Goal: Task Accomplishment & Management: Use online tool/utility

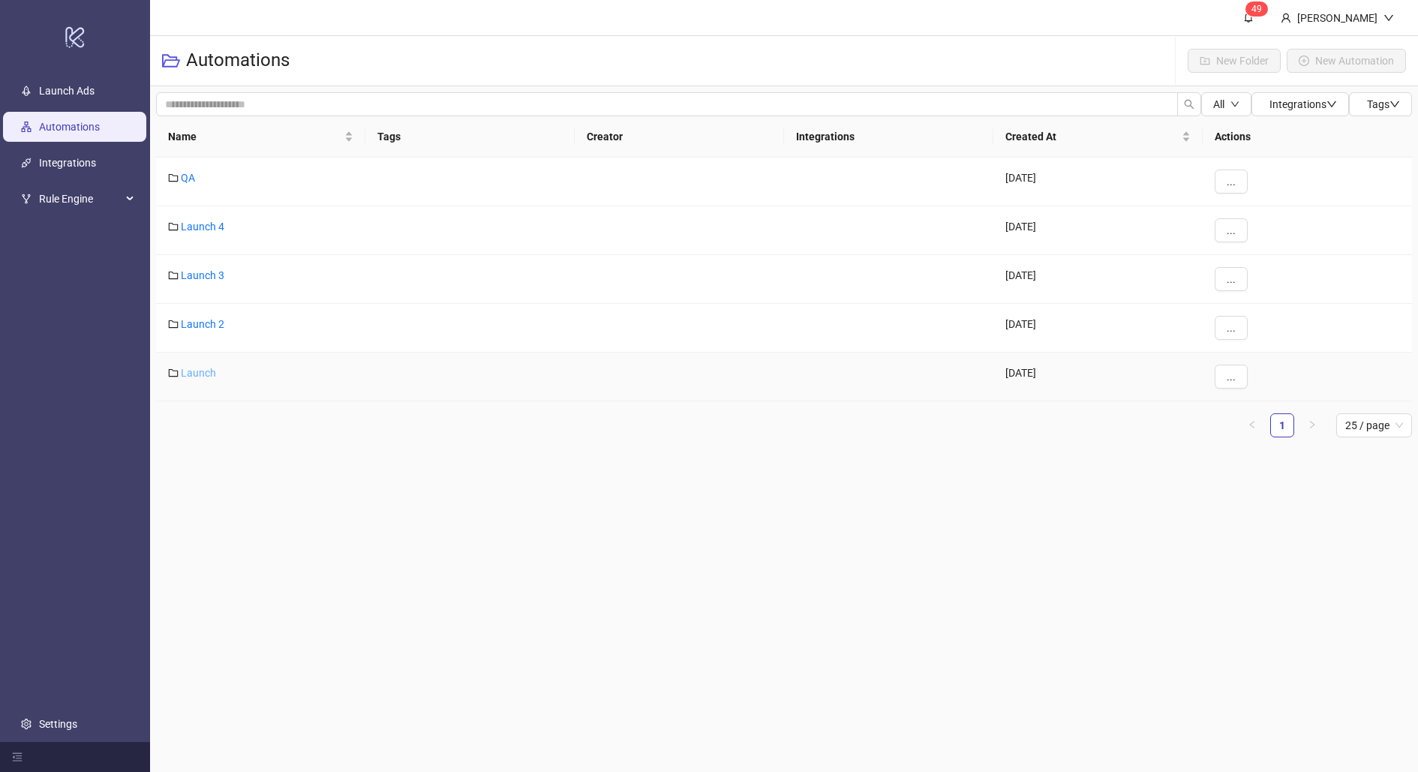
click at [214, 372] on link "Launch" at bounding box center [198, 373] width 35 height 12
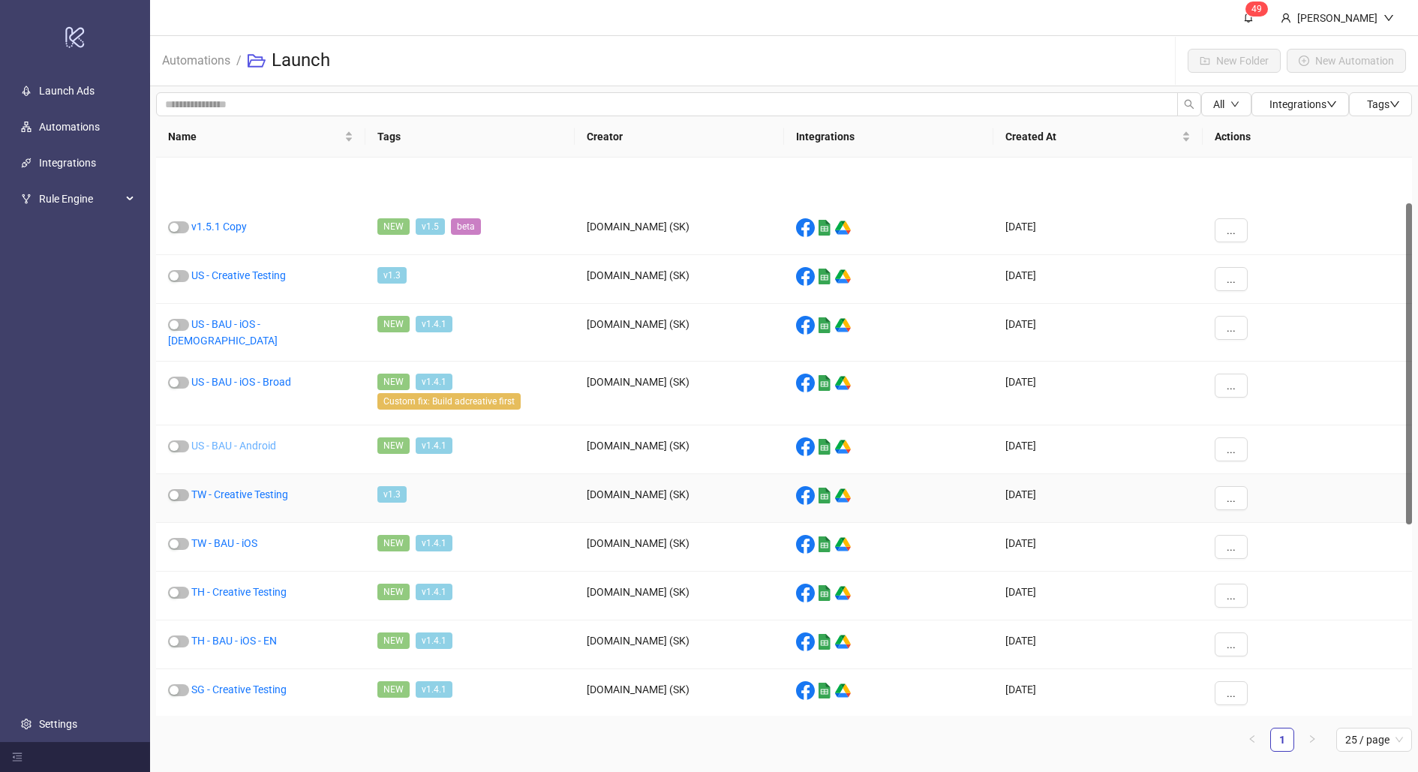
scroll to position [466, 0]
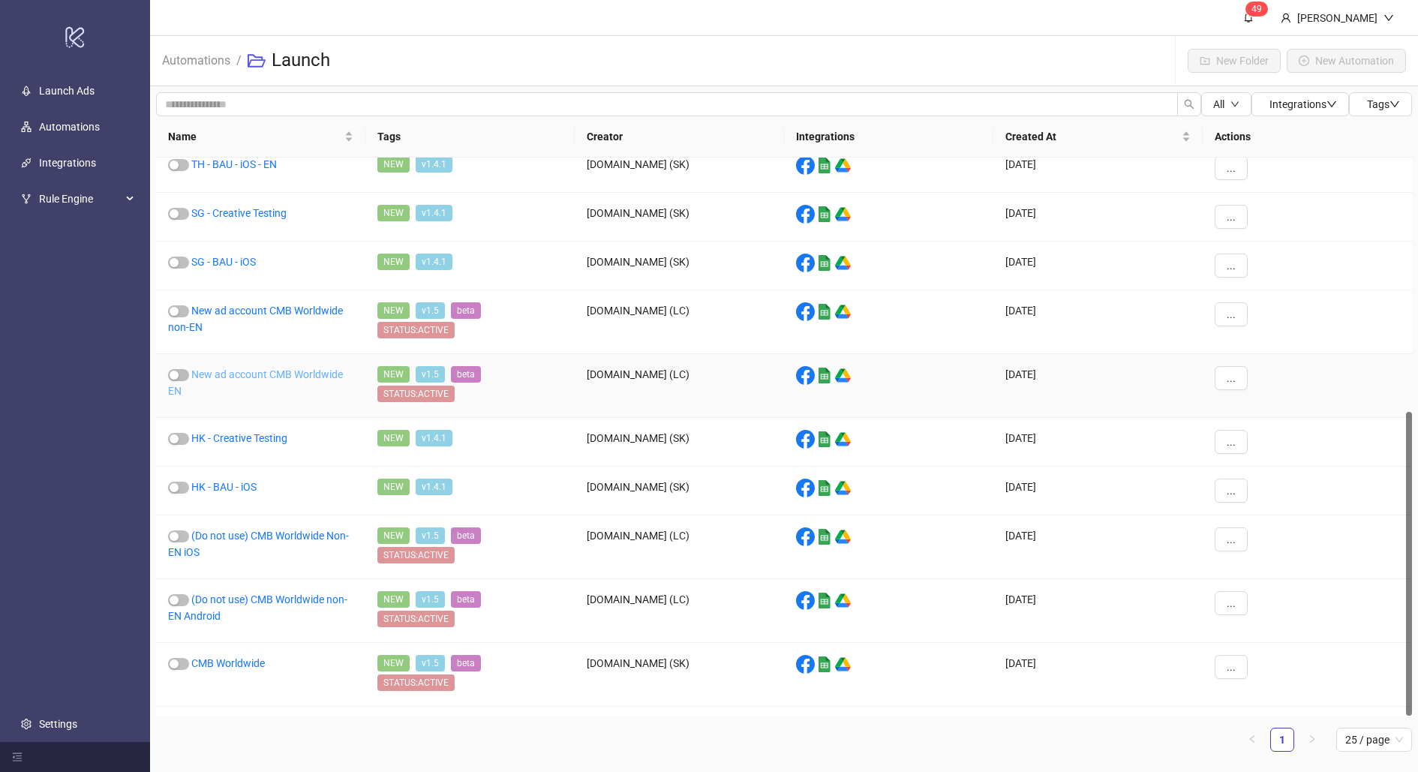
click at [239, 369] on link "New ad account CMB Worldwide EN" at bounding box center [255, 382] width 175 height 29
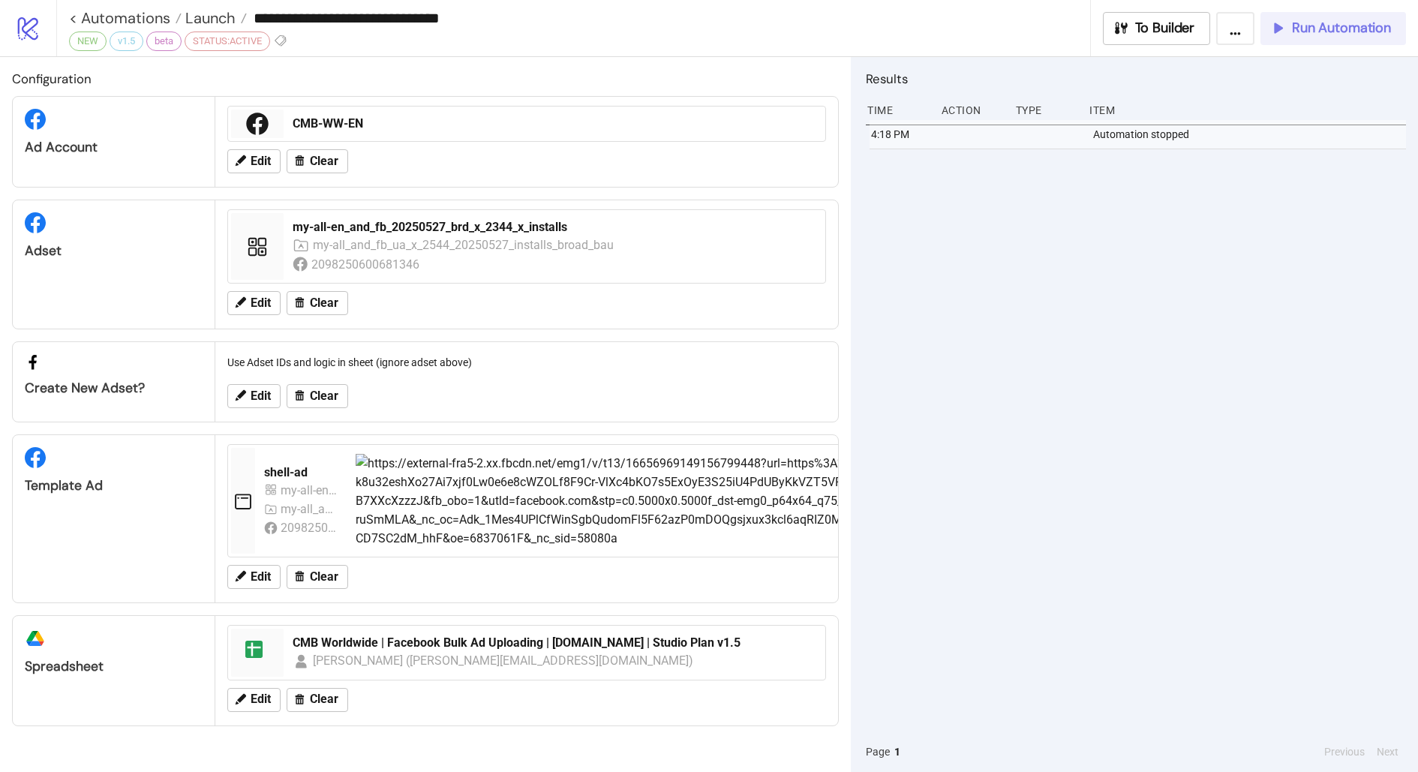
click at [1298, 26] on span "Run Automation" at bounding box center [1341, 28] width 99 height 17
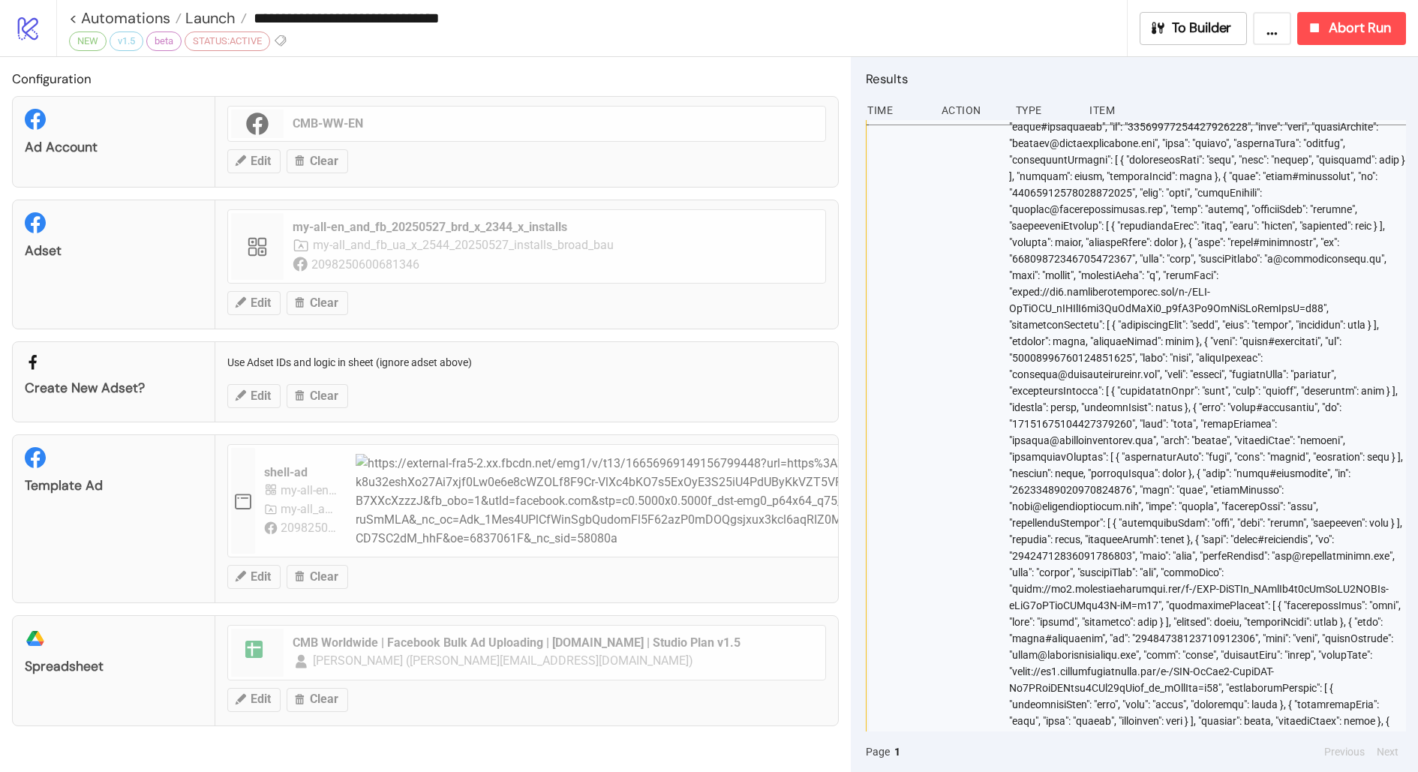
scroll to position [11154, 1]
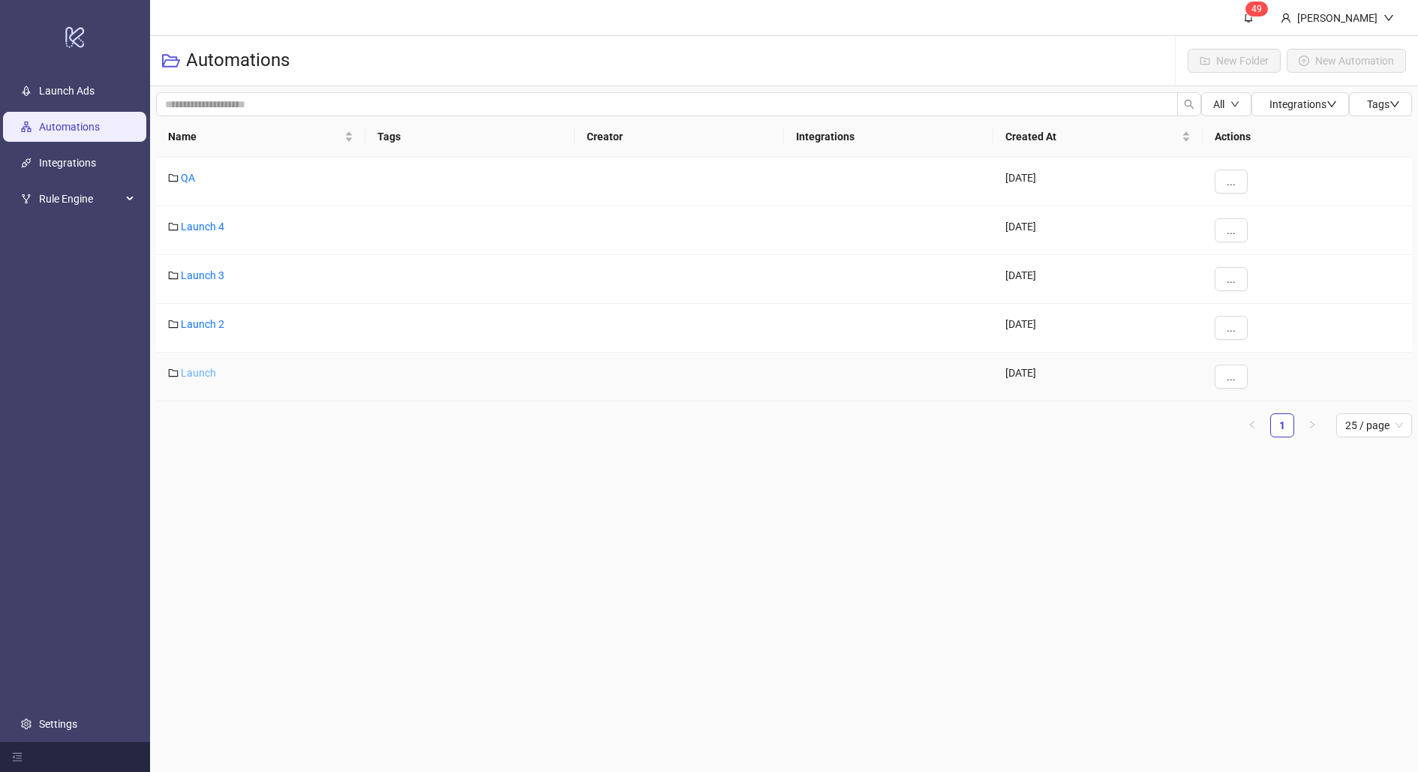
click at [206, 374] on link "Launch" at bounding box center [198, 373] width 35 height 12
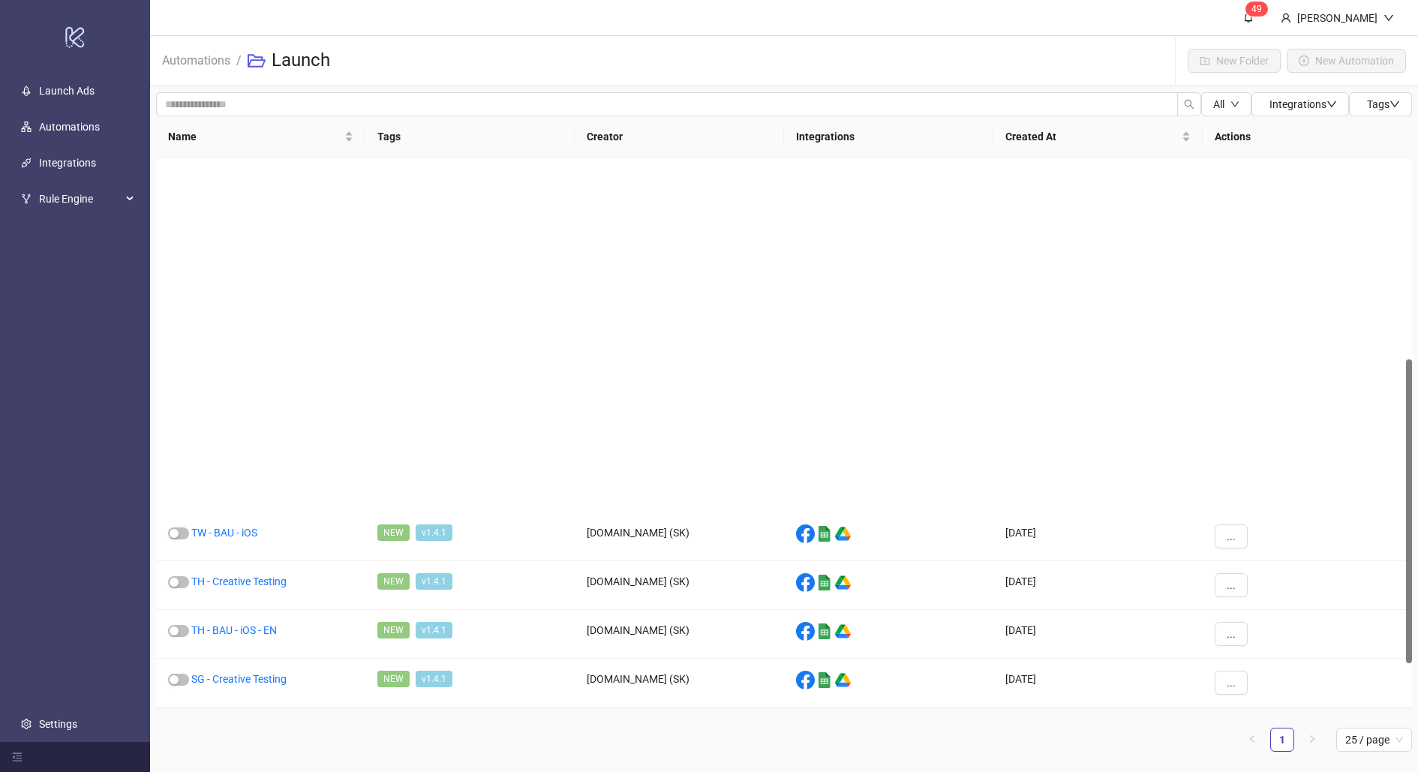
scroll to position [466, 0]
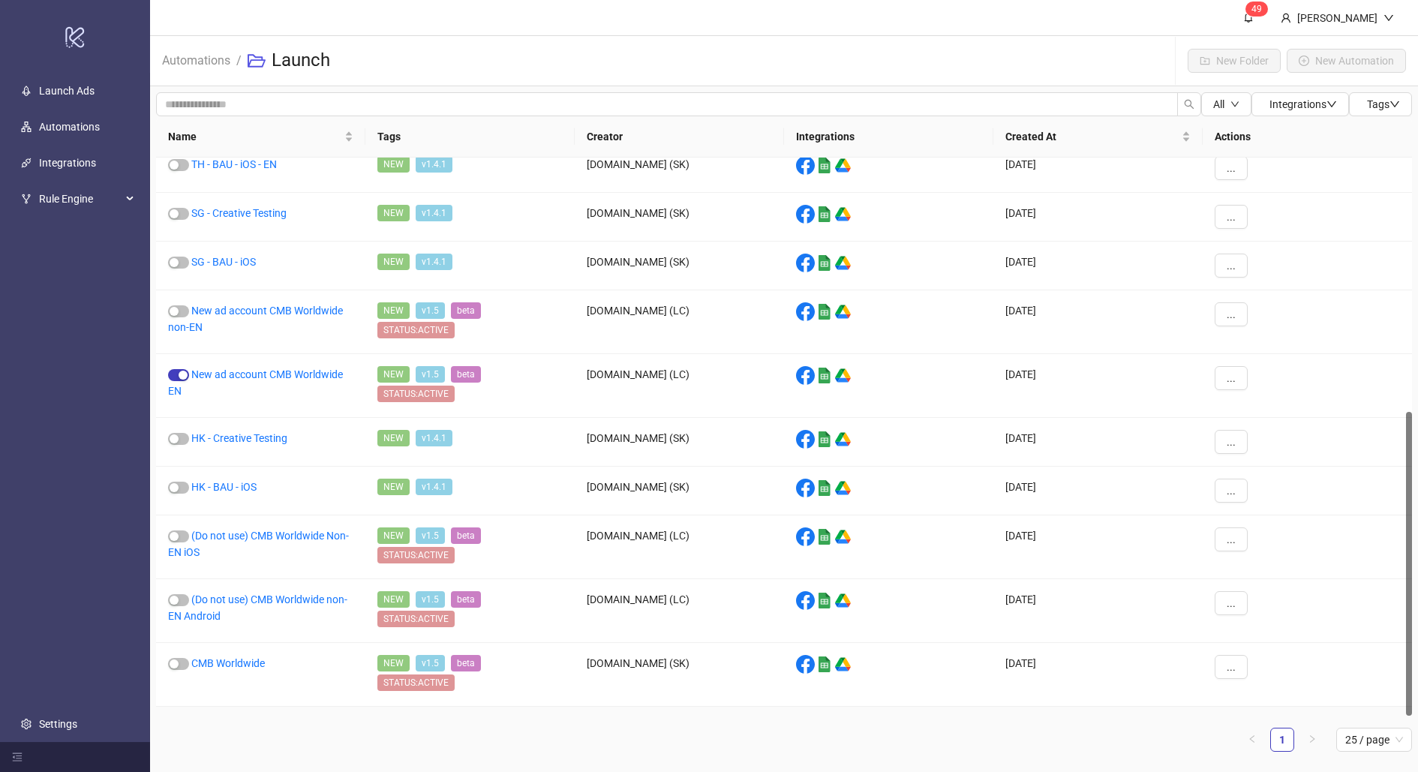
click at [199, 721] on link "CMB US" at bounding box center [210, 727] width 38 height 12
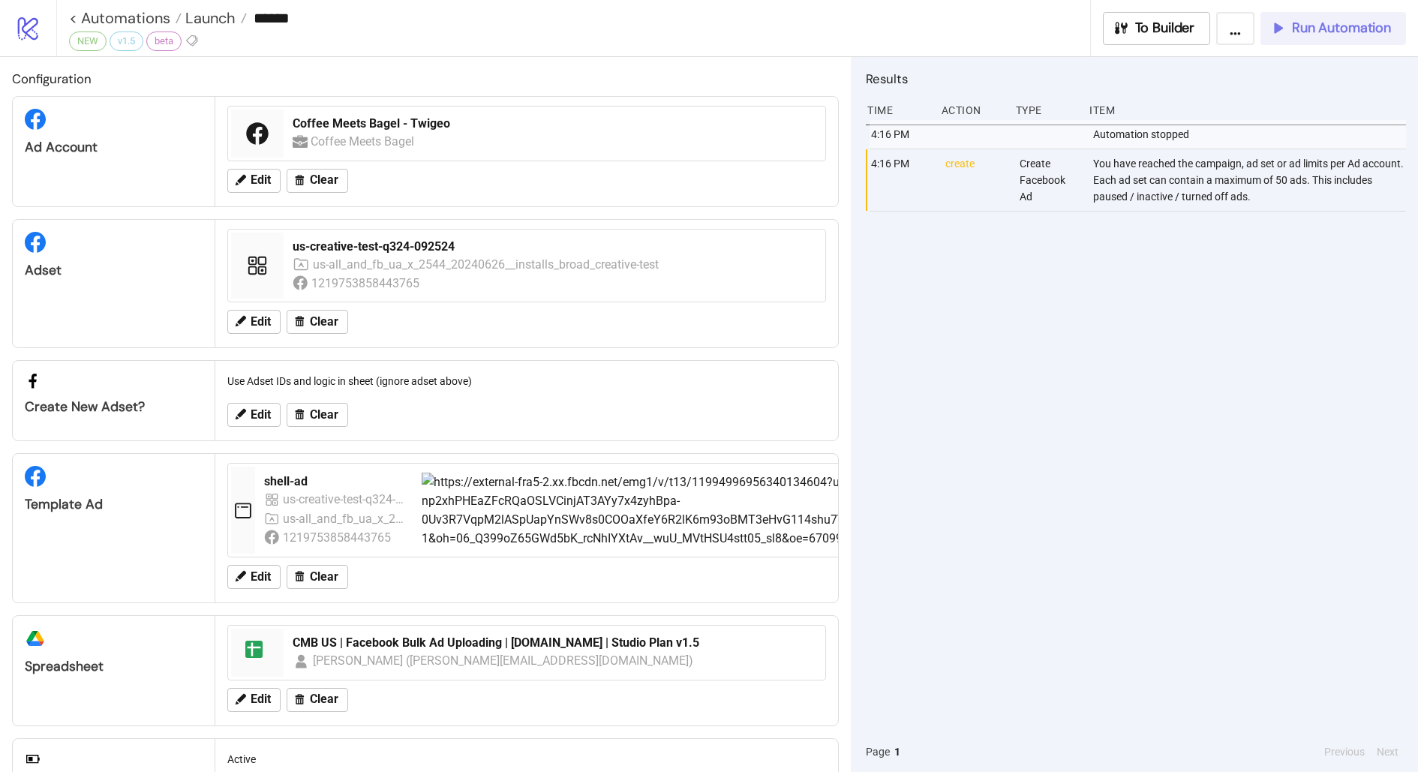
click at [1314, 29] on span "Run Automation" at bounding box center [1341, 28] width 99 height 17
